Goal: Check status: Check status

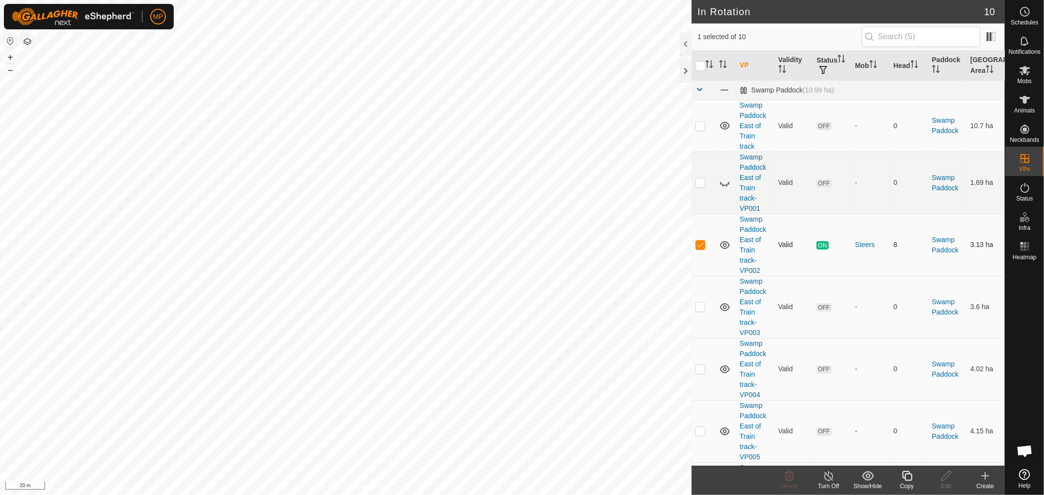
click at [695, 242] on td at bounding box center [703, 245] width 23 height 62
checkbox input "false"
click at [1024, 98] on icon at bounding box center [1025, 100] width 11 height 8
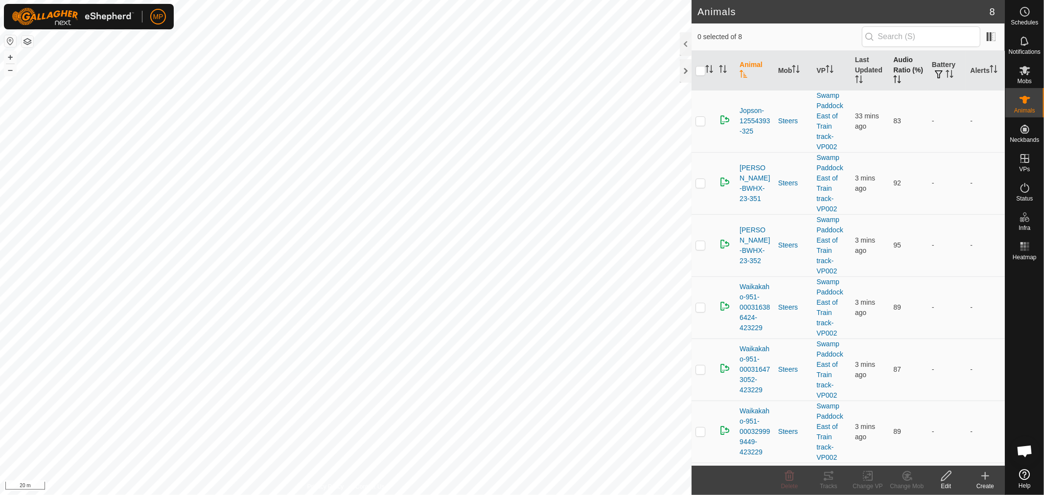
click at [896, 57] on th "Audio Ratio (%)" at bounding box center [908, 71] width 39 height 40
click at [700, 120] on p-checkbox at bounding box center [701, 121] width 10 height 8
click at [827, 479] on icon at bounding box center [829, 476] width 12 height 12
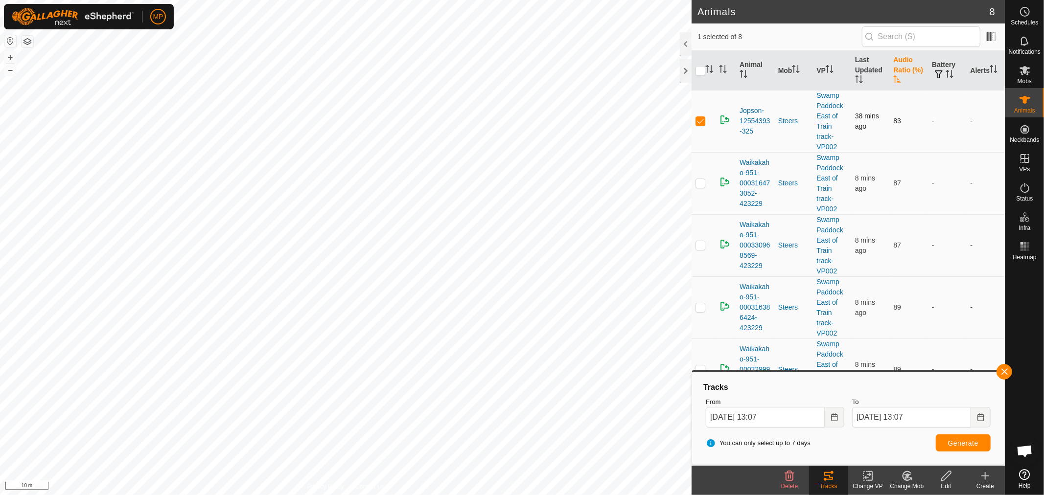
click at [701, 118] on p-checkbox at bounding box center [701, 121] width 10 height 8
checkbox input "false"
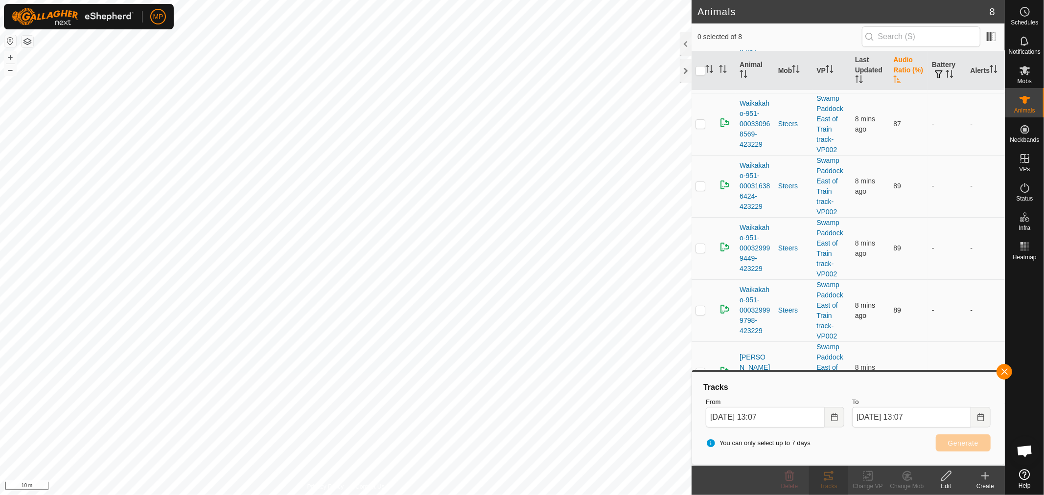
scroll to position [122, 0]
click at [1005, 373] on button "button" at bounding box center [1005, 372] width 16 height 16
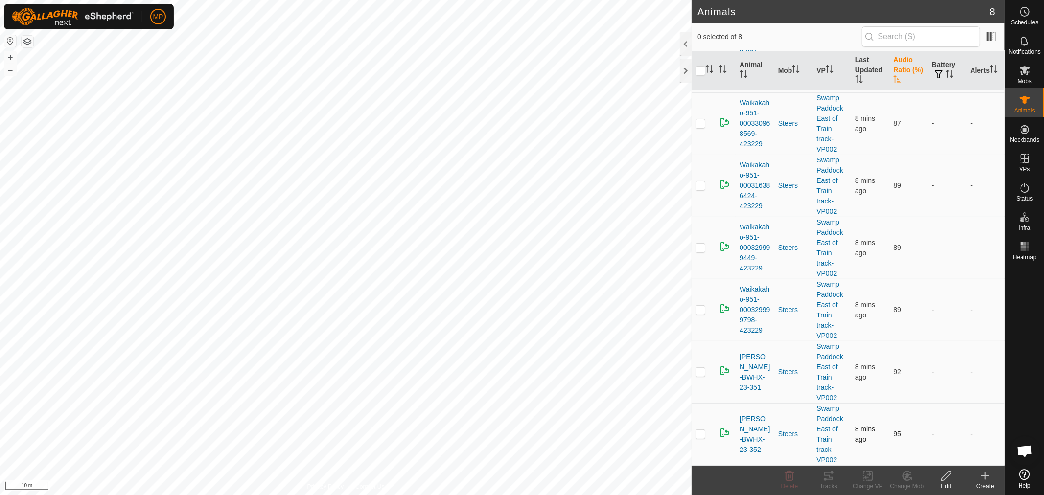
click at [702, 437] on p-checkbox at bounding box center [701, 434] width 10 height 8
click at [831, 483] on div "Tracks" at bounding box center [828, 486] width 39 height 9
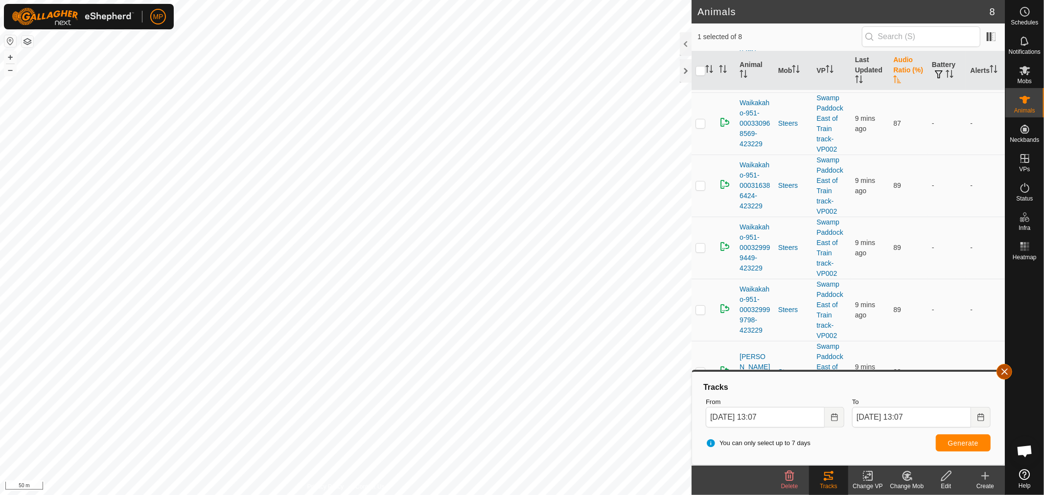
click at [1005, 372] on button "button" at bounding box center [1005, 372] width 16 height 16
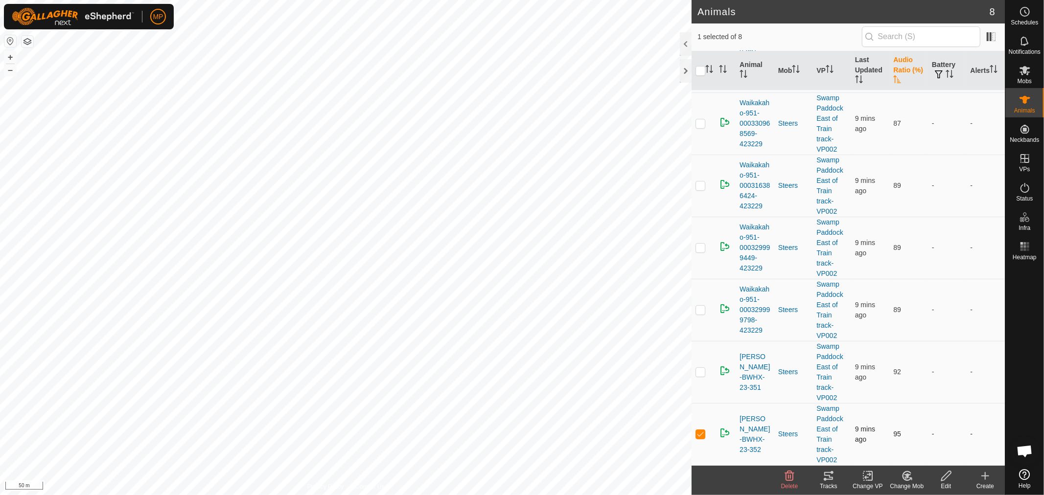
click at [700, 434] on p-checkbox at bounding box center [701, 434] width 10 height 8
checkbox input "false"
click at [1024, 8] on icon at bounding box center [1025, 12] width 12 height 12
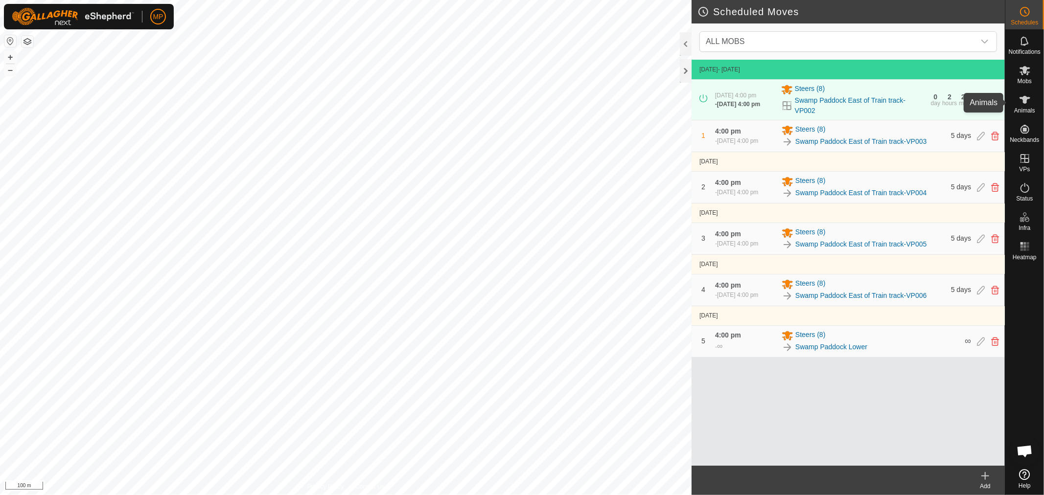
click at [1025, 106] on es-animals-svg-icon at bounding box center [1025, 100] width 18 height 16
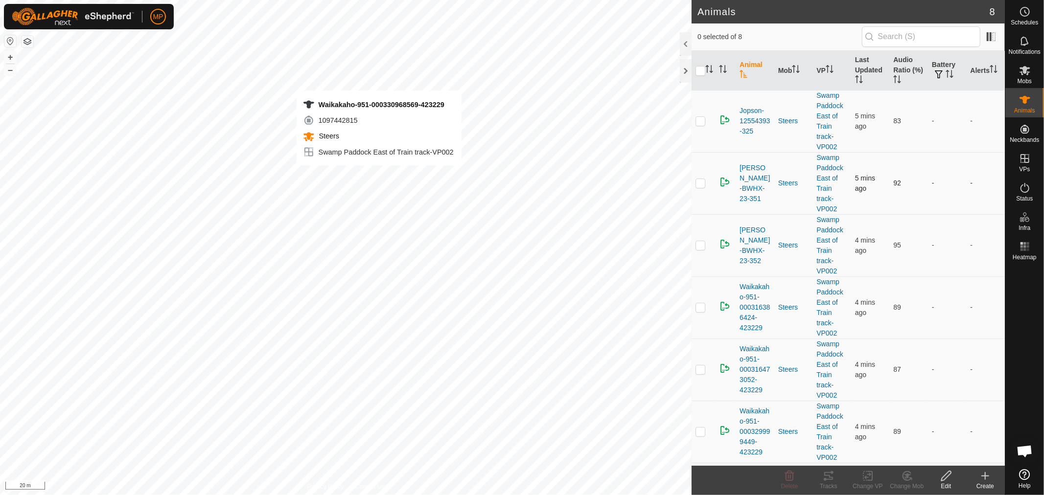
checkbox input "true"
click at [833, 482] on div "Tracks" at bounding box center [828, 486] width 39 height 9
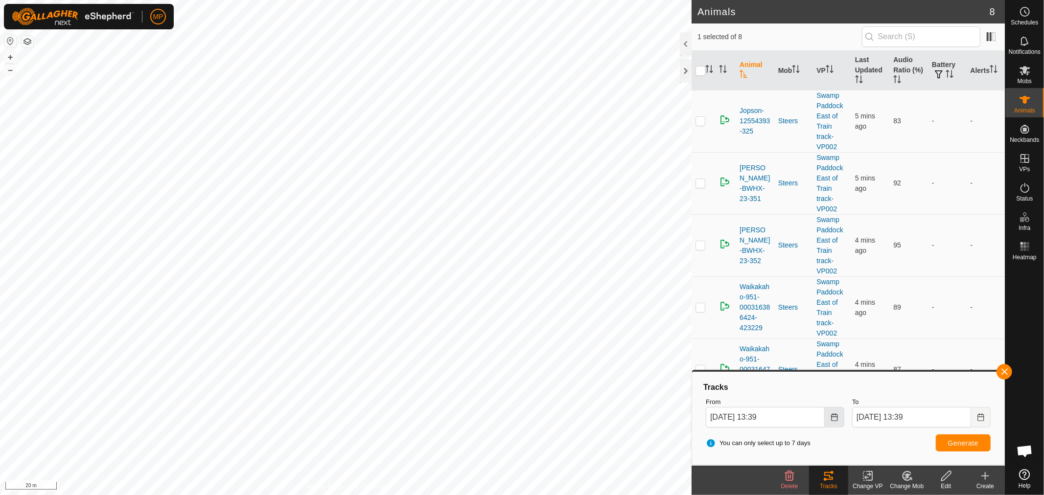
click at [833, 415] on icon "Choose Date" at bounding box center [835, 418] width 8 height 8
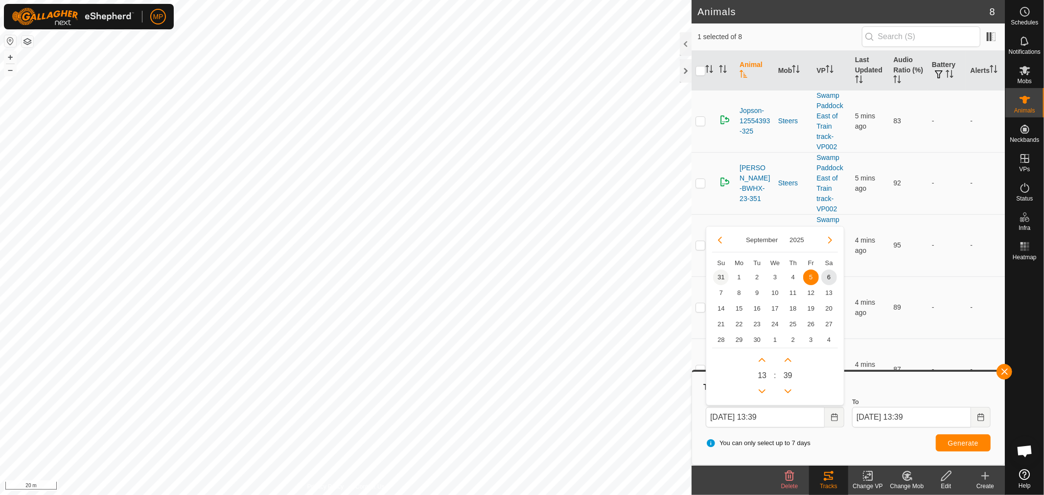
click at [723, 276] on span "31" at bounding box center [721, 278] width 16 height 16
type input "[DATE] 13:39"
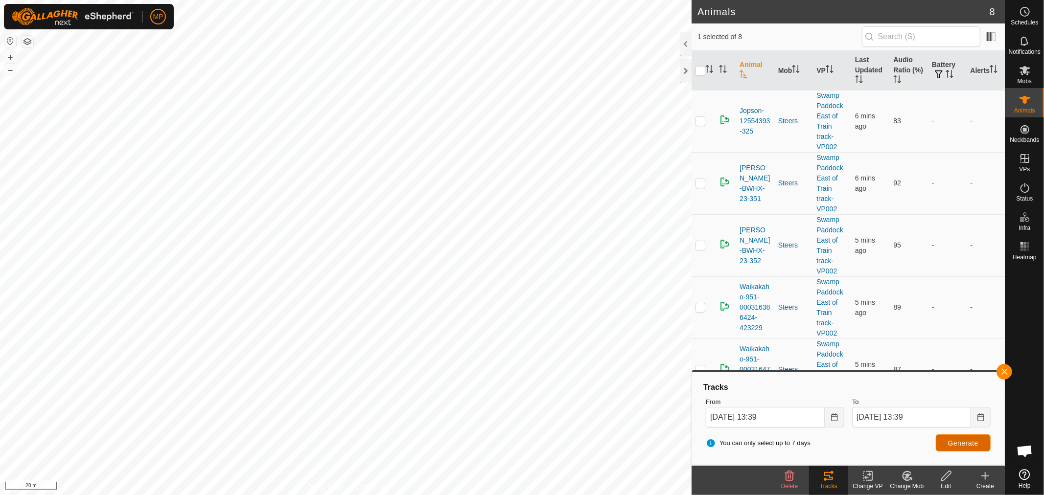
click at [959, 443] on span "Generate" at bounding box center [963, 444] width 30 height 8
click at [348, 495] on html "MP Schedules Notifications Mobs Animals Neckbands VPs Status Infra Heatmap Help…" at bounding box center [522, 247] width 1044 height 495
